Goal: Browse casually

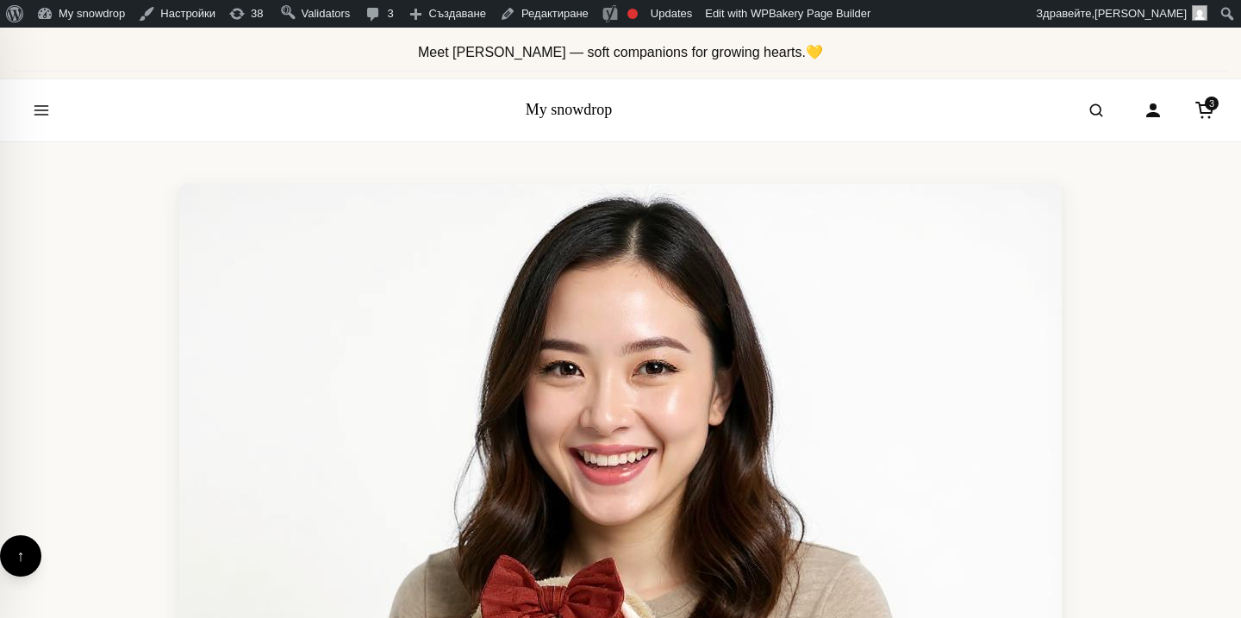
scroll to position [7114, 0]
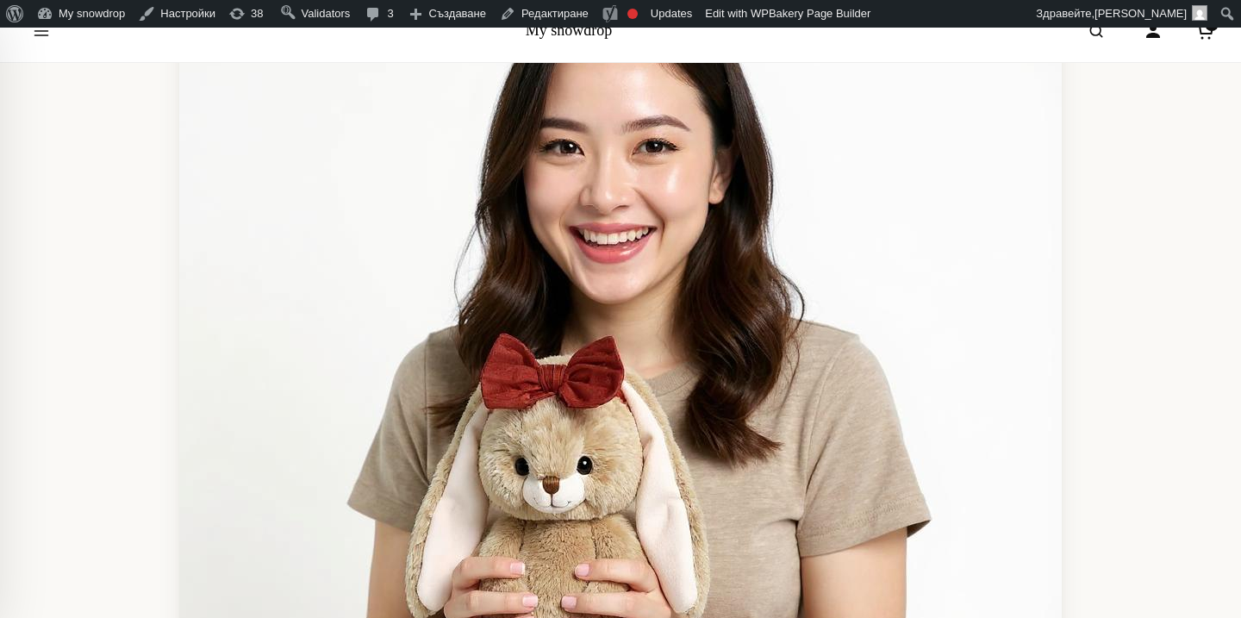
scroll to position [367, 0]
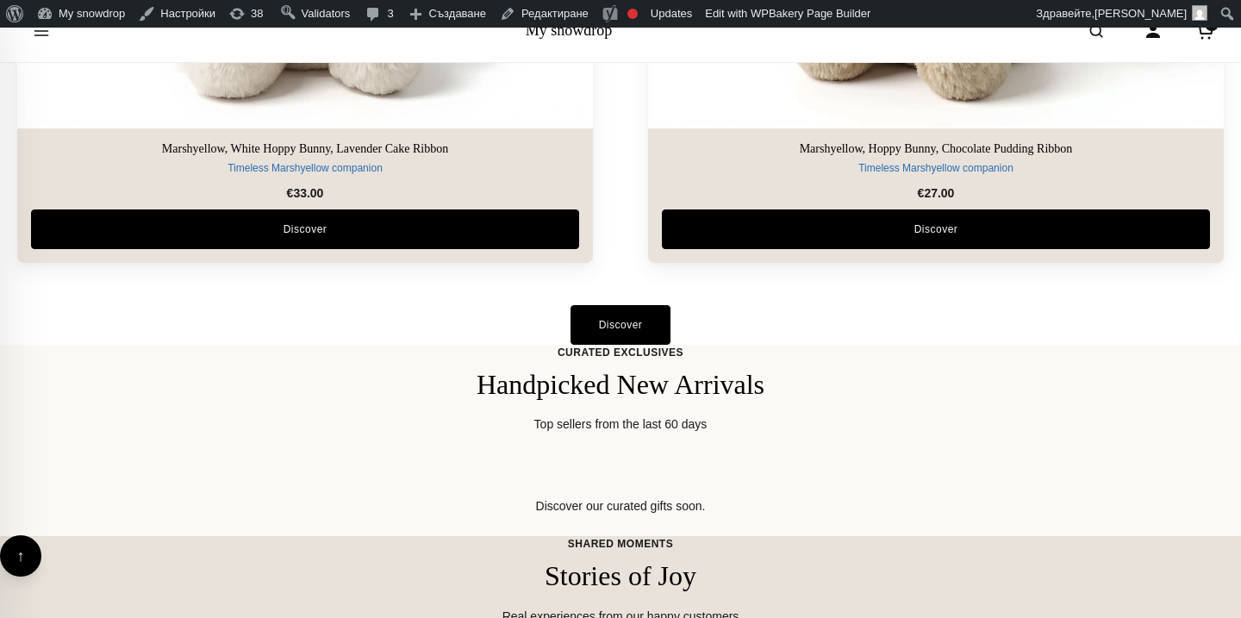
scroll to position [4038, 0]
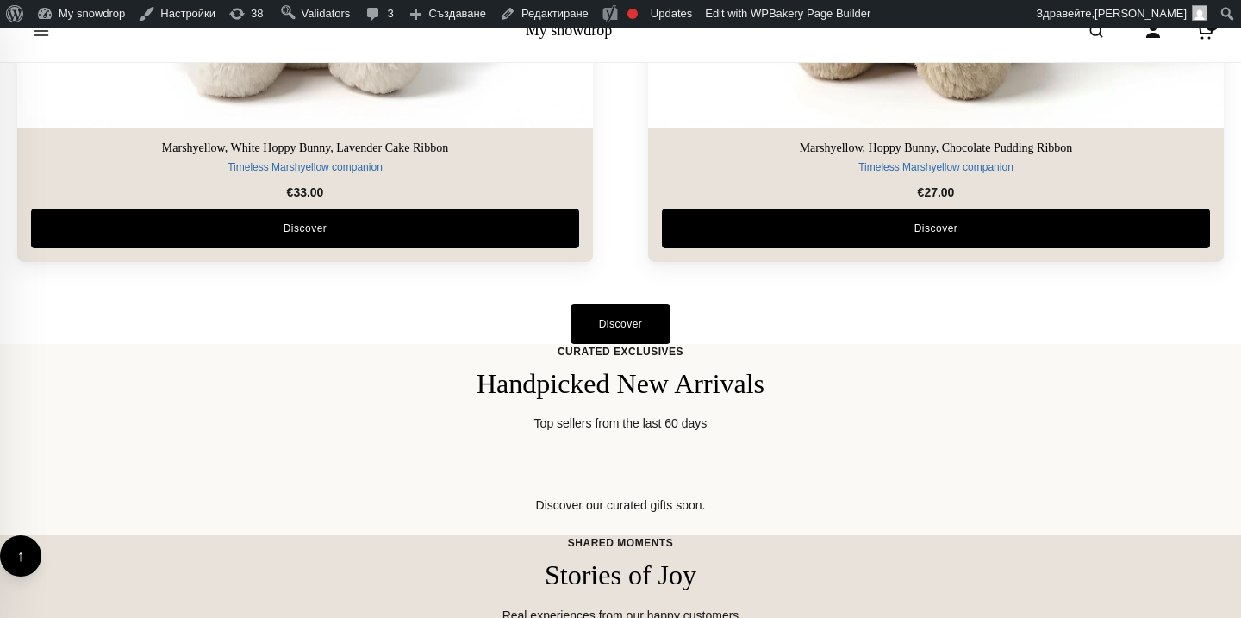
click at [536, 389] on h2 "Handpicked New Arrivals" at bounding box center [620, 383] width 1207 height 33
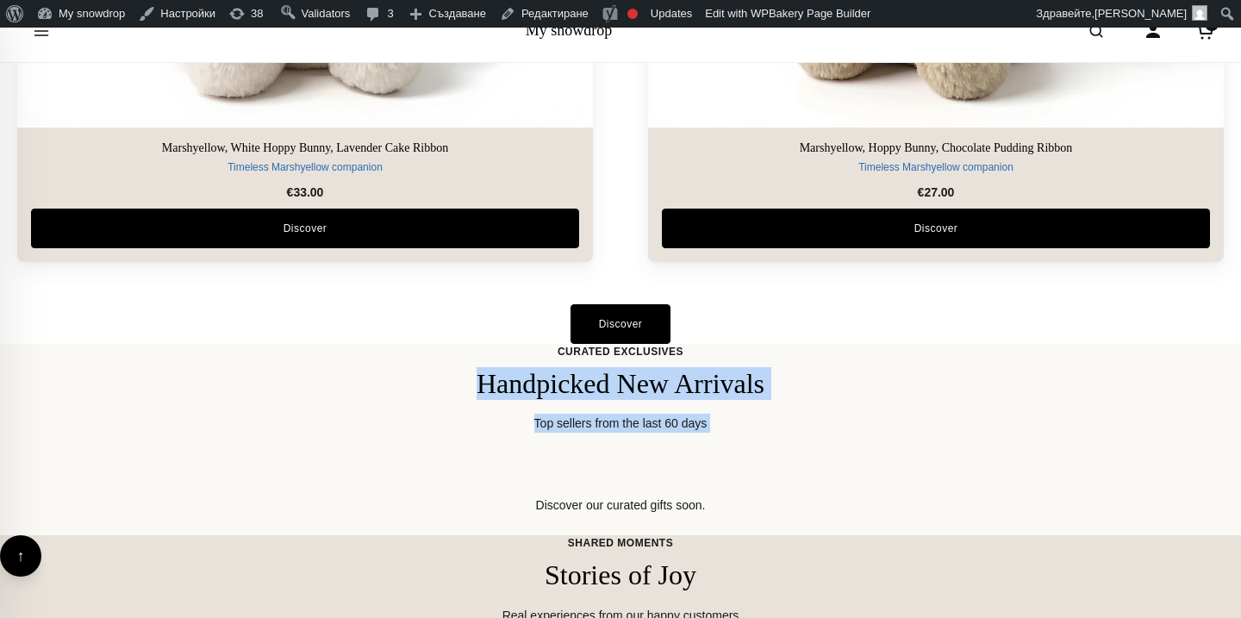
drag, startPoint x: 536, startPoint y: 389, endPoint x: 551, endPoint y: 429, distance: 43.1
click at [551, 429] on div "Curated Exclusives Handpicked New Arrivals Top sellers from the last 60 days" at bounding box center [620, 389] width 1207 height 90
copy div "Handpicked New Arrivals Top sellers from the last 60 days"
